Goal: Find specific page/section: Find specific page/section

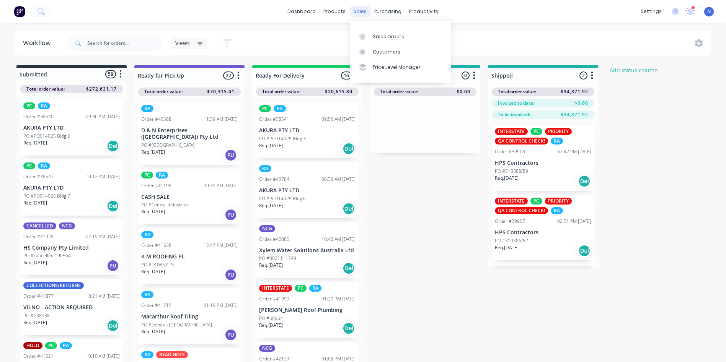
click at [359, 11] on div "sales" at bounding box center [359, 11] width 21 height 11
click at [381, 38] on div "Sales Orders" at bounding box center [388, 36] width 31 height 7
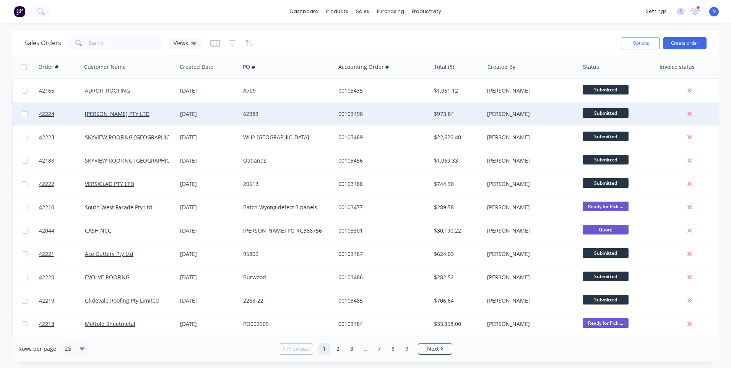
click at [225, 117] on div "[DATE]" at bounding box center [208, 114] width 57 height 8
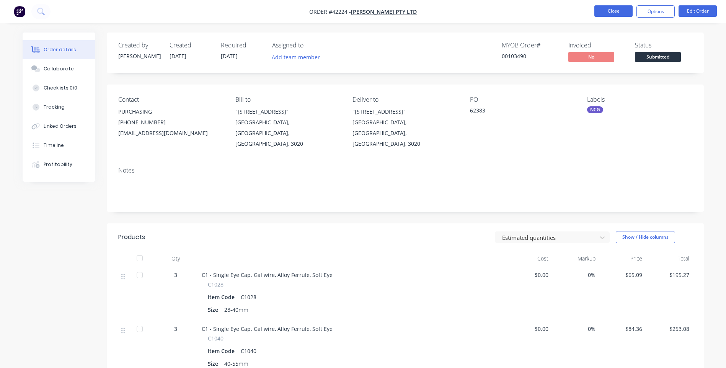
click at [603, 11] on button "Close" at bounding box center [613, 10] width 38 height 11
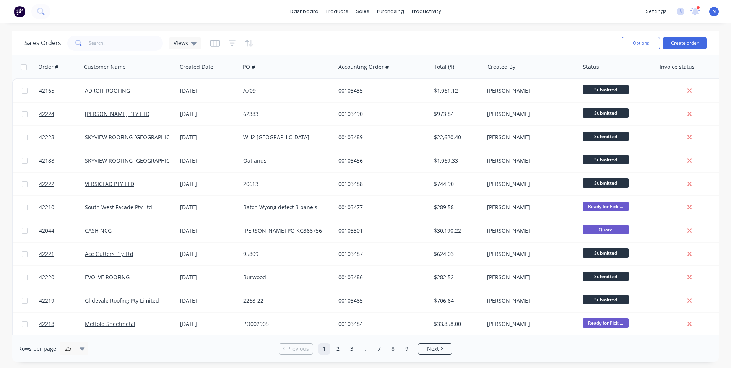
click at [419, 11] on div "productivity" at bounding box center [426, 11] width 37 height 11
click at [442, 37] on div "Workflow" at bounding box center [439, 36] width 23 height 7
